Goal: Task Accomplishment & Management: Manage account settings

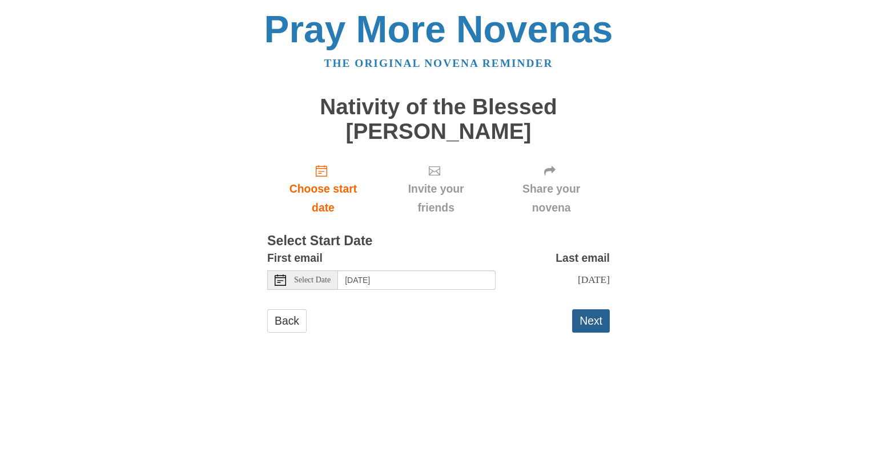
click at [592, 329] on button "Next" at bounding box center [591, 320] width 38 height 23
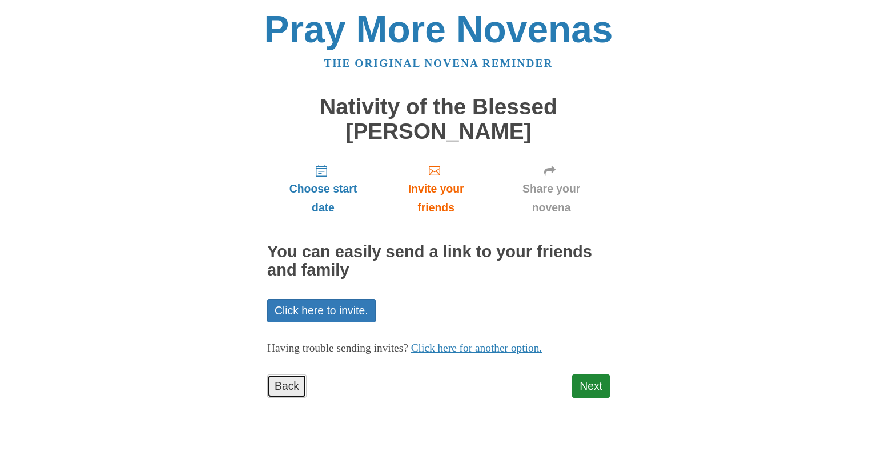
click at [291, 385] on link "Back" at bounding box center [286, 385] width 39 height 23
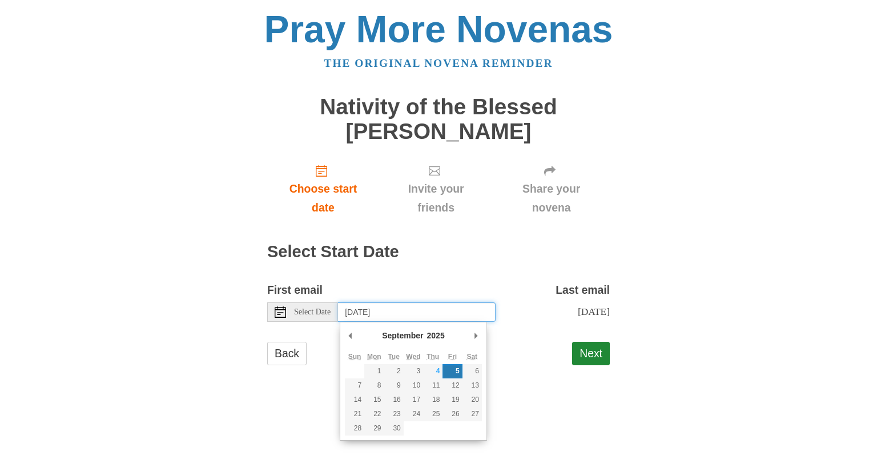
click at [459, 312] on input "Friday, September 5th" at bounding box center [417, 311] width 158 height 19
type input "Thursday, September 4th"
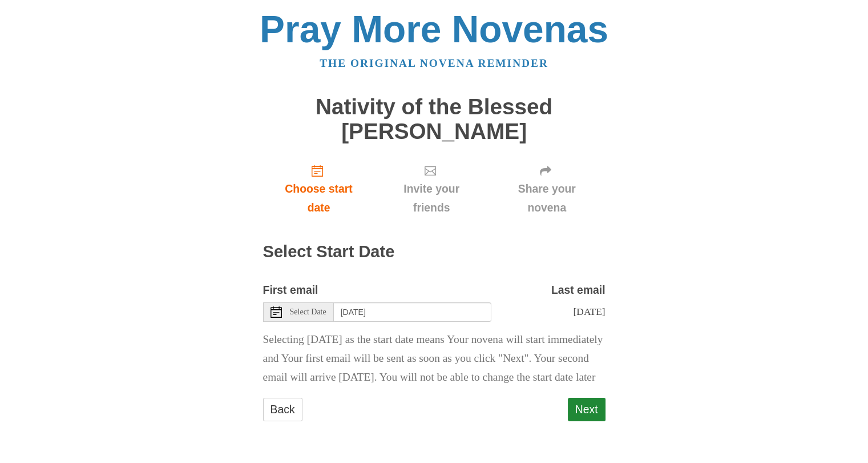
scroll to position [21, 0]
click at [589, 418] on button "Next" at bounding box center [587, 408] width 38 height 23
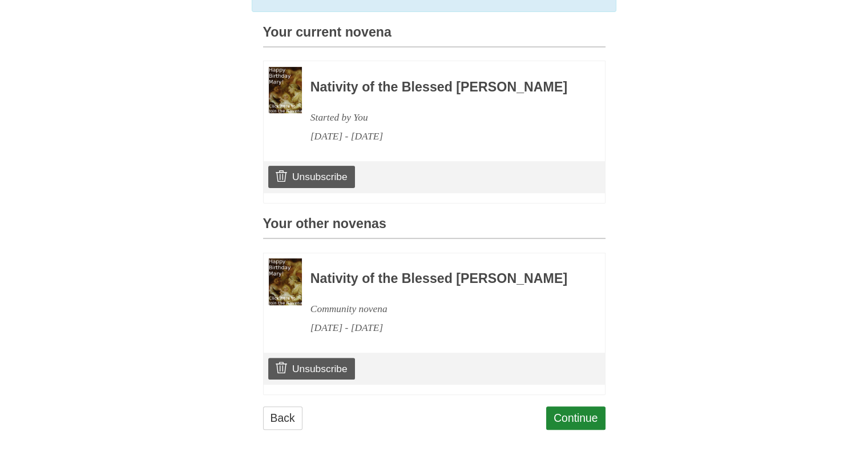
scroll to position [356, 0]
click at [328, 166] on link "Unsubscribe" at bounding box center [311, 177] width 86 height 22
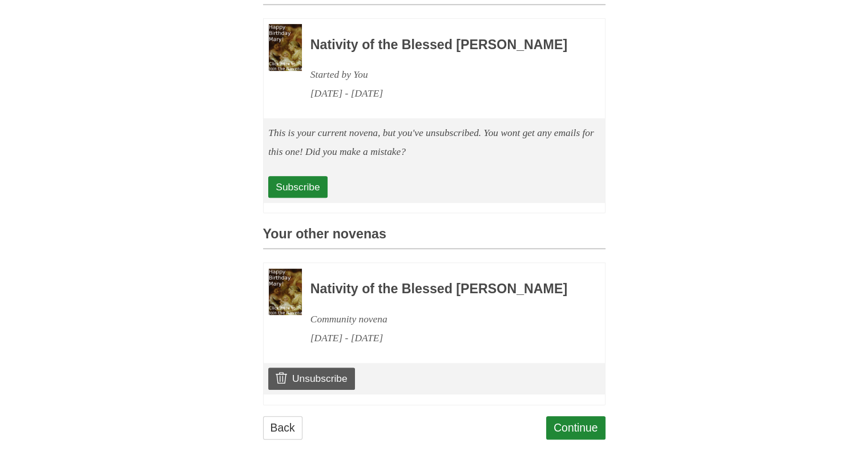
scroll to position [471, 0]
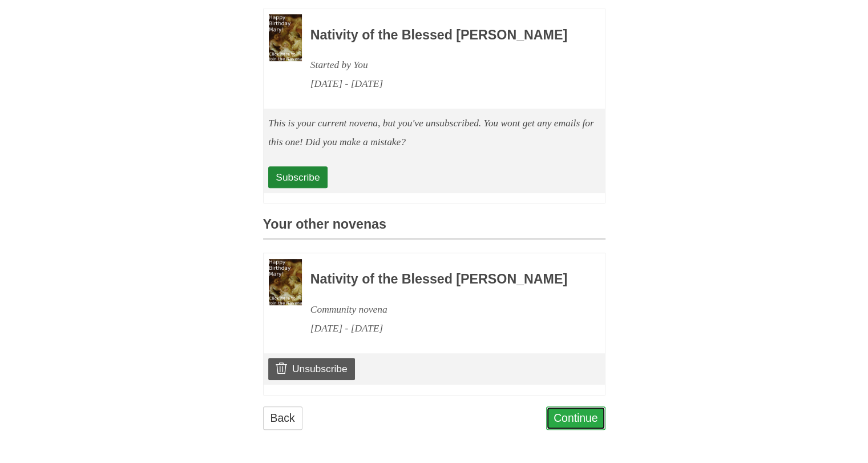
click at [587, 419] on link "Continue" at bounding box center [575, 417] width 59 height 23
click at [580, 419] on link "Continue" at bounding box center [575, 417] width 59 height 23
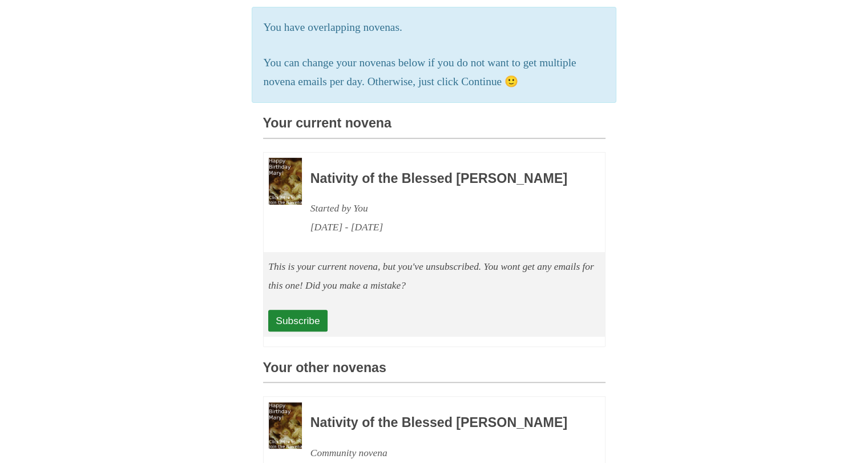
scroll to position [279, 0]
